Goal: Register for event/course

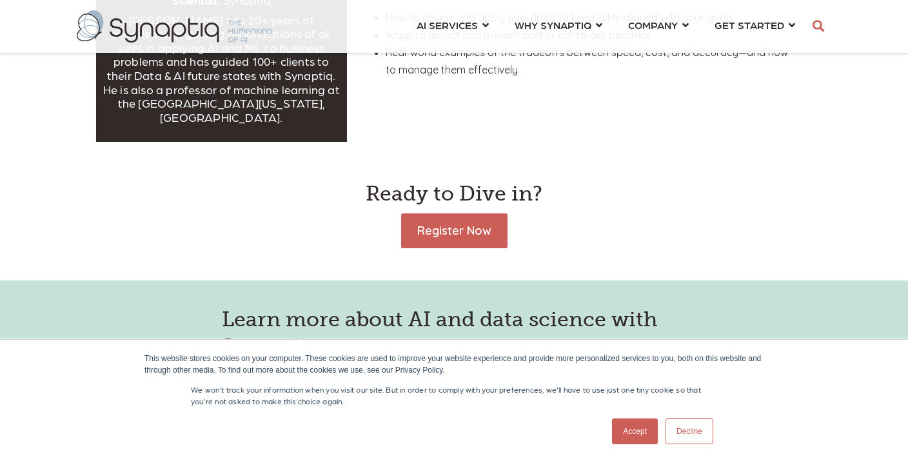
scroll to position [799, 0]
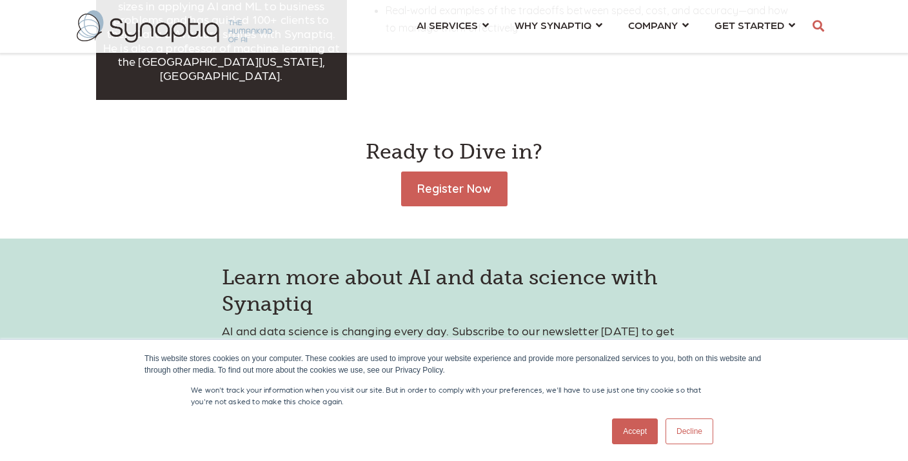
click at [630, 428] on link "Accept" at bounding box center [635, 432] width 46 height 26
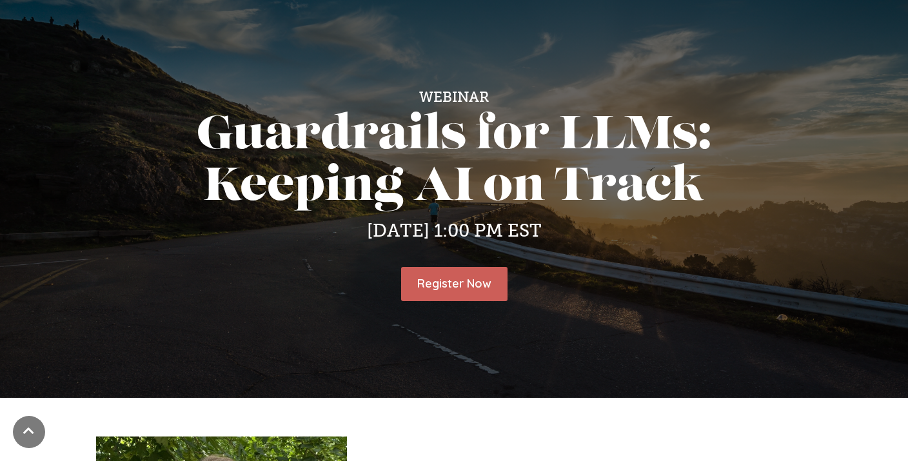
scroll to position [0, 0]
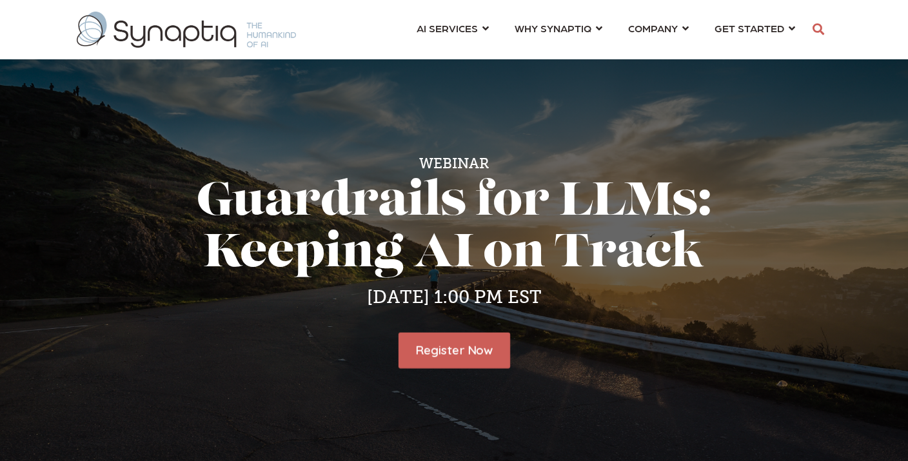
click at [455, 348] on link "Register Now" at bounding box center [454, 350] width 112 height 35
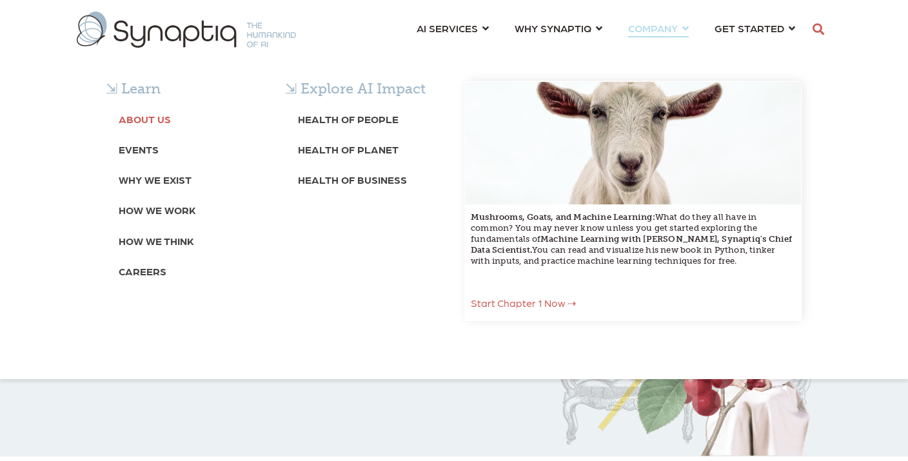
click at [150, 117] on b "About Us" at bounding box center [145, 119] width 52 height 12
